Goal: Transaction & Acquisition: Download file/media

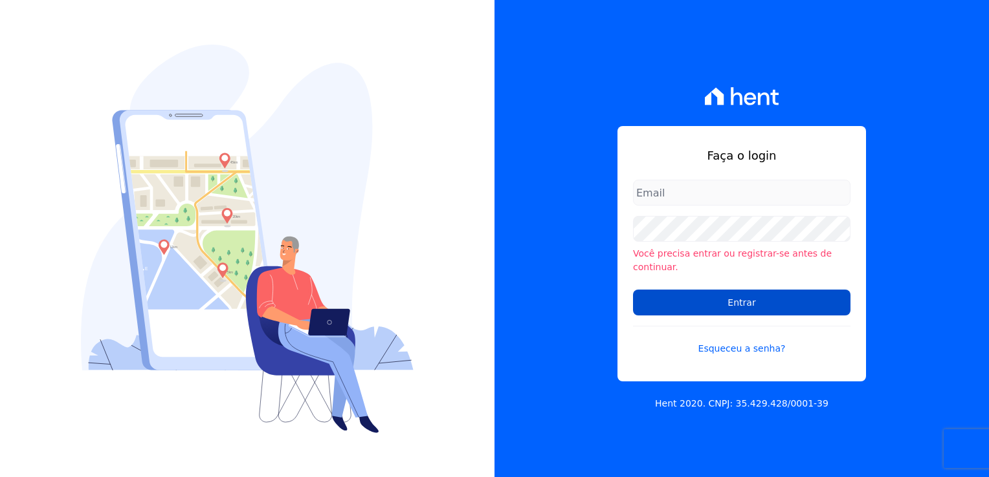
type input "[PERSON_NAME][EMAIL_ADDRESS][PERSON_NAME][DOMAIN_NAME]"
click at [740, 304] on input "Entrar" at bounding box center [741, 303] width 217 height 26
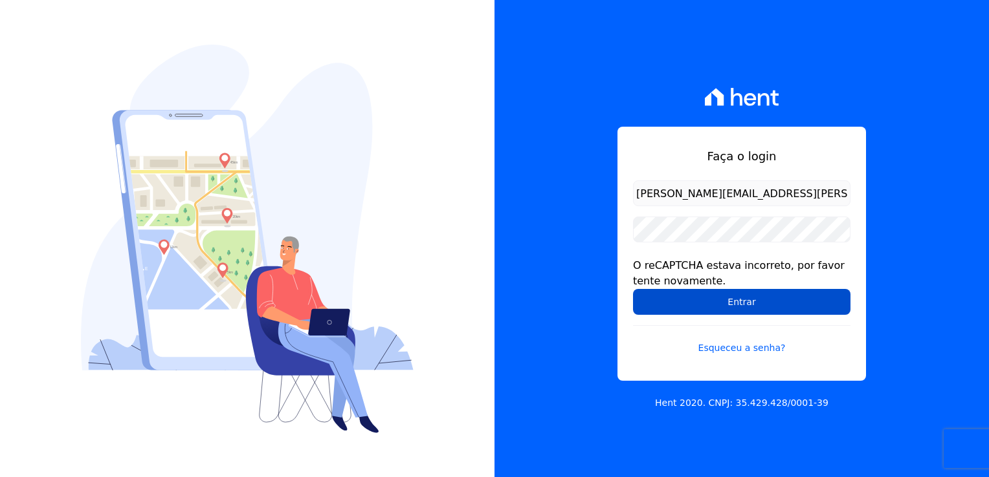
click at [649, 302] on input "Entrar" at bounding box center [741, 302] width 217 height 26
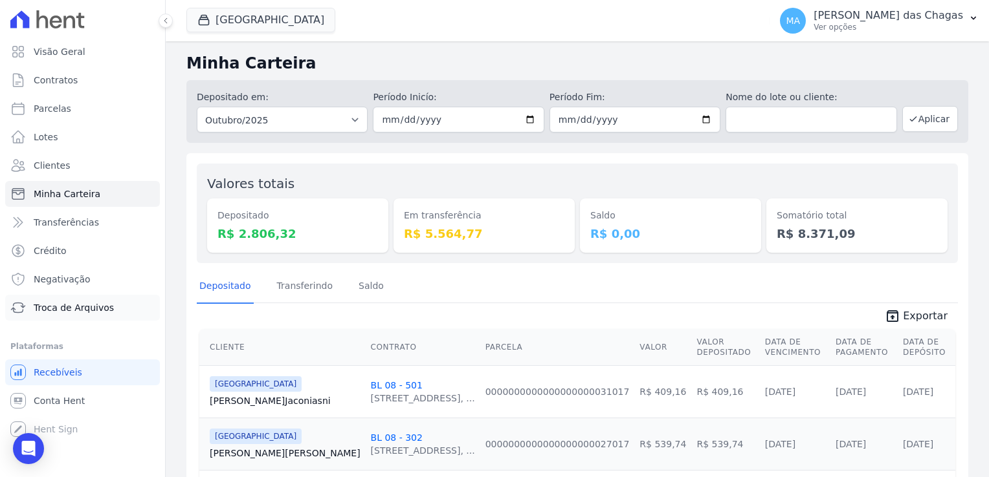
click at [67, 312] on span "Troca de Arquivos" at bounding box center [74, 307] width 80 height 13
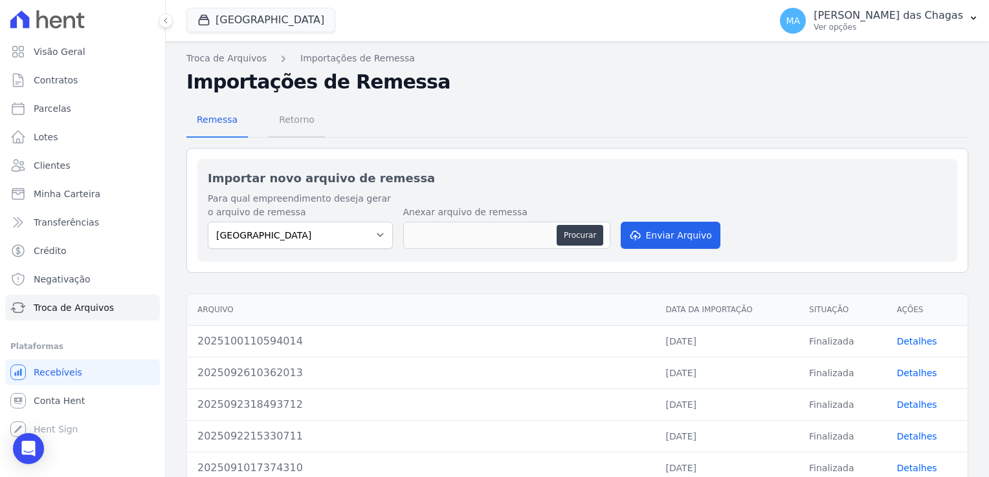
click at [279, 131] on span "Retorno" at bounding box center [296, 120] width 51 height 26
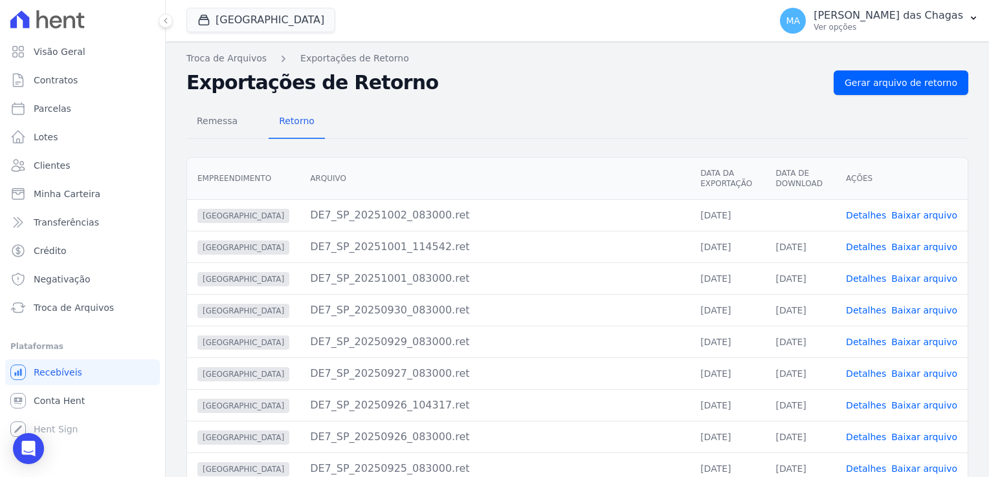
click at [901, 213] on link "Baixar arquivo" at bounding box center [924, 215] width 66 height 10
click at [602, 382] on td "DE7_SP_20250927_083000.ret" at bounding box center [495, 374] width 390 height 32
